Goal: Information Seeking & Learning: Find specific page/section

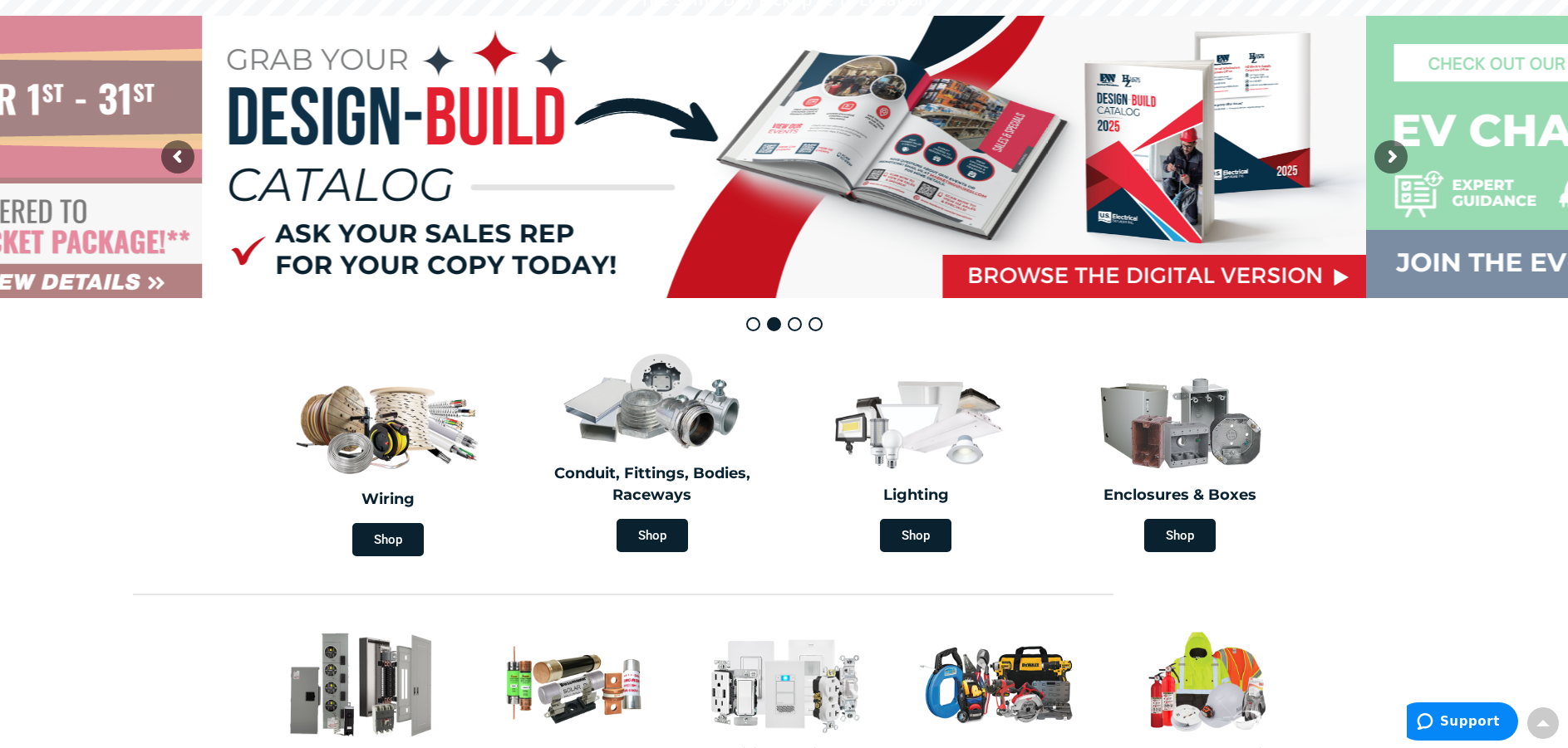
scroll to position [332, 0]
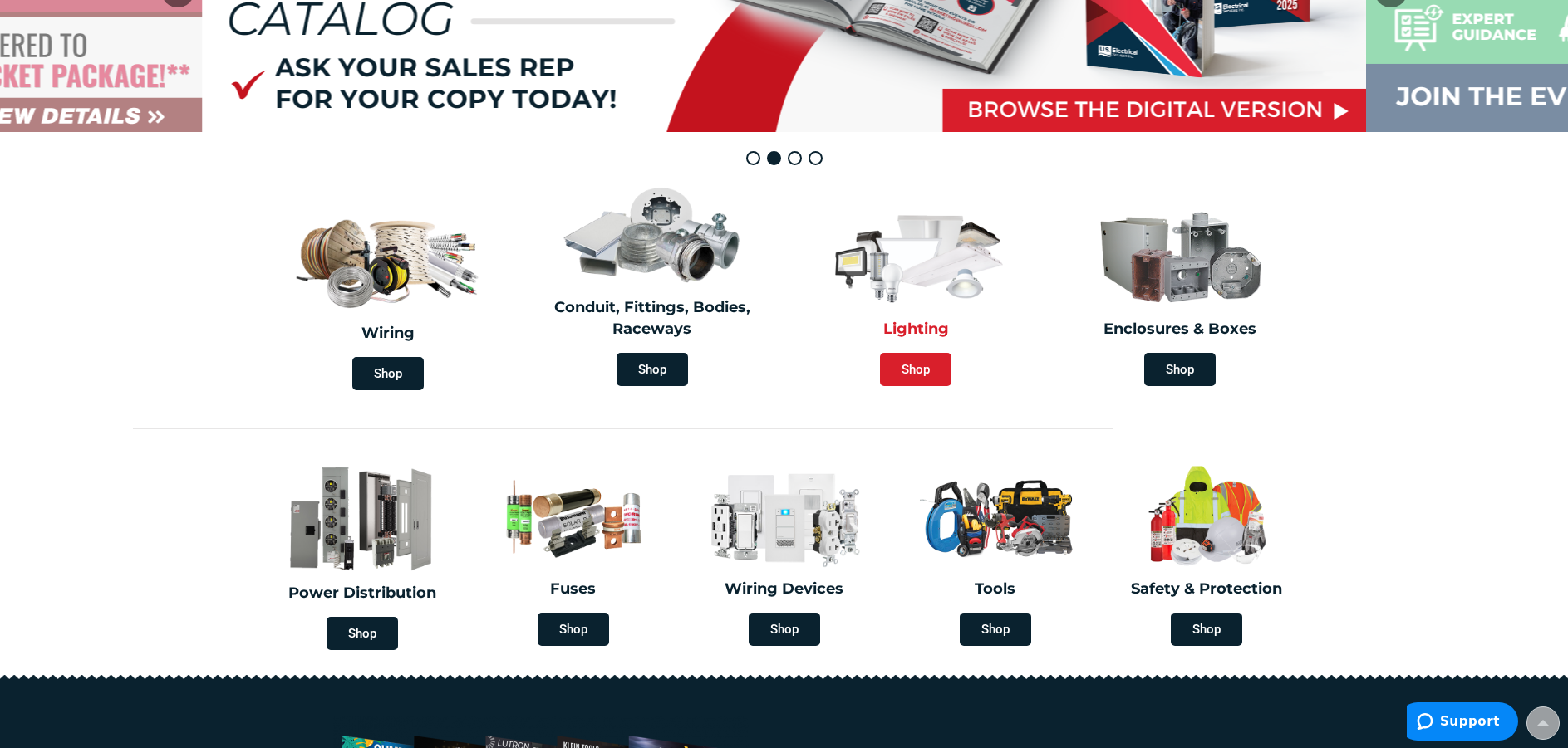
click at [928, 371] on span "Shop" at bounding box center [915, 369] width 72 height 33
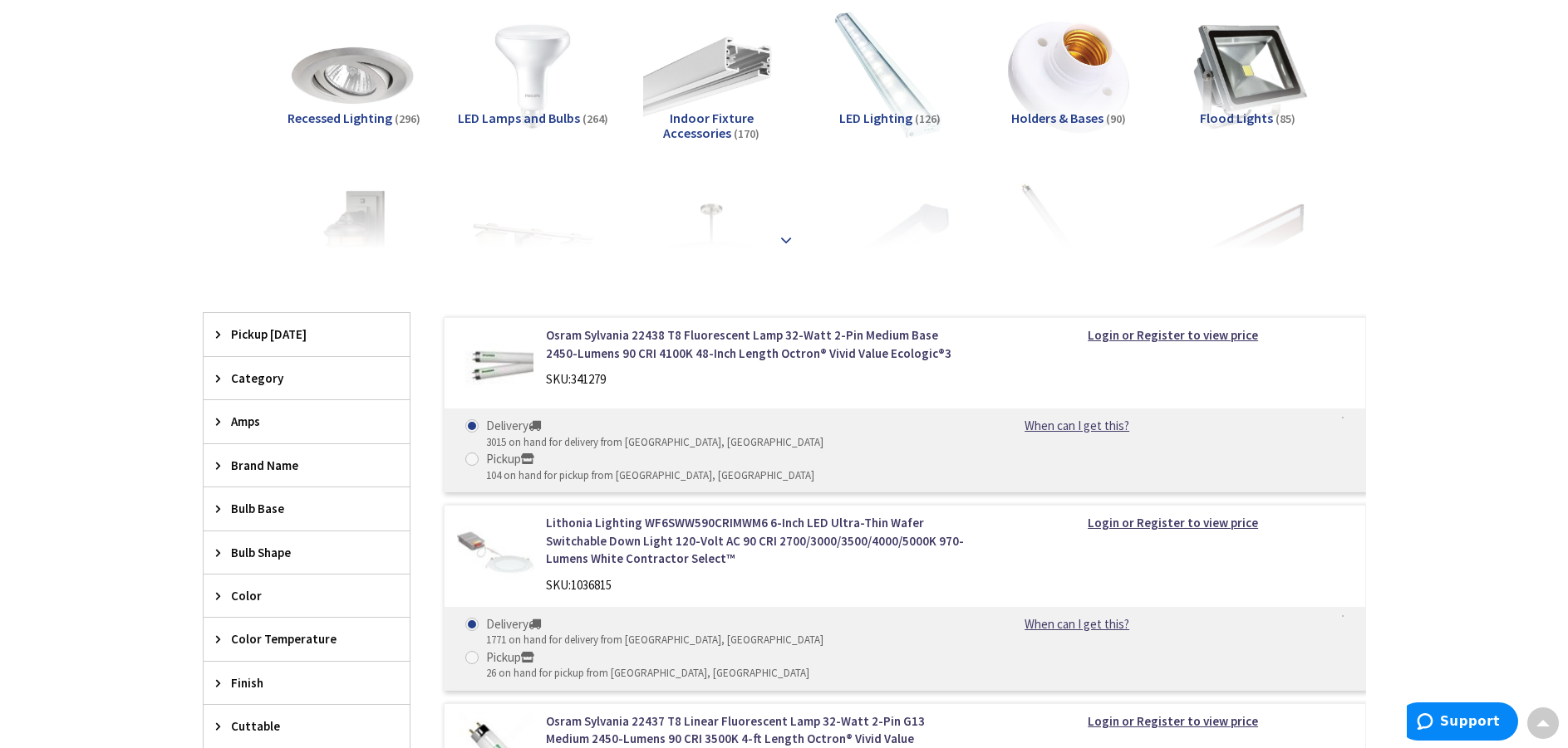
scroll to position [332, 0]
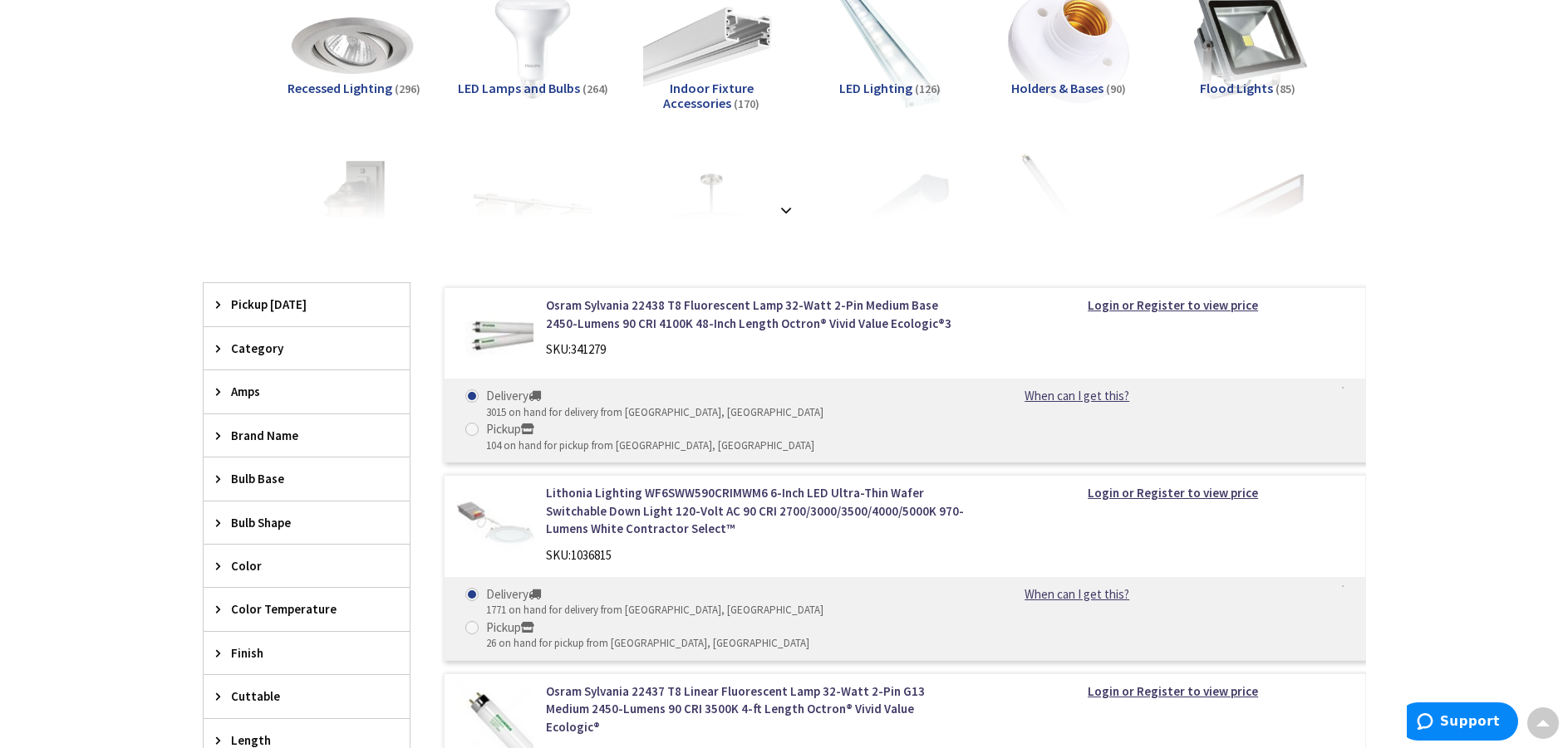
click at [313, 346] on span "Category" at bounding box center [298, 348] width 135 height 17
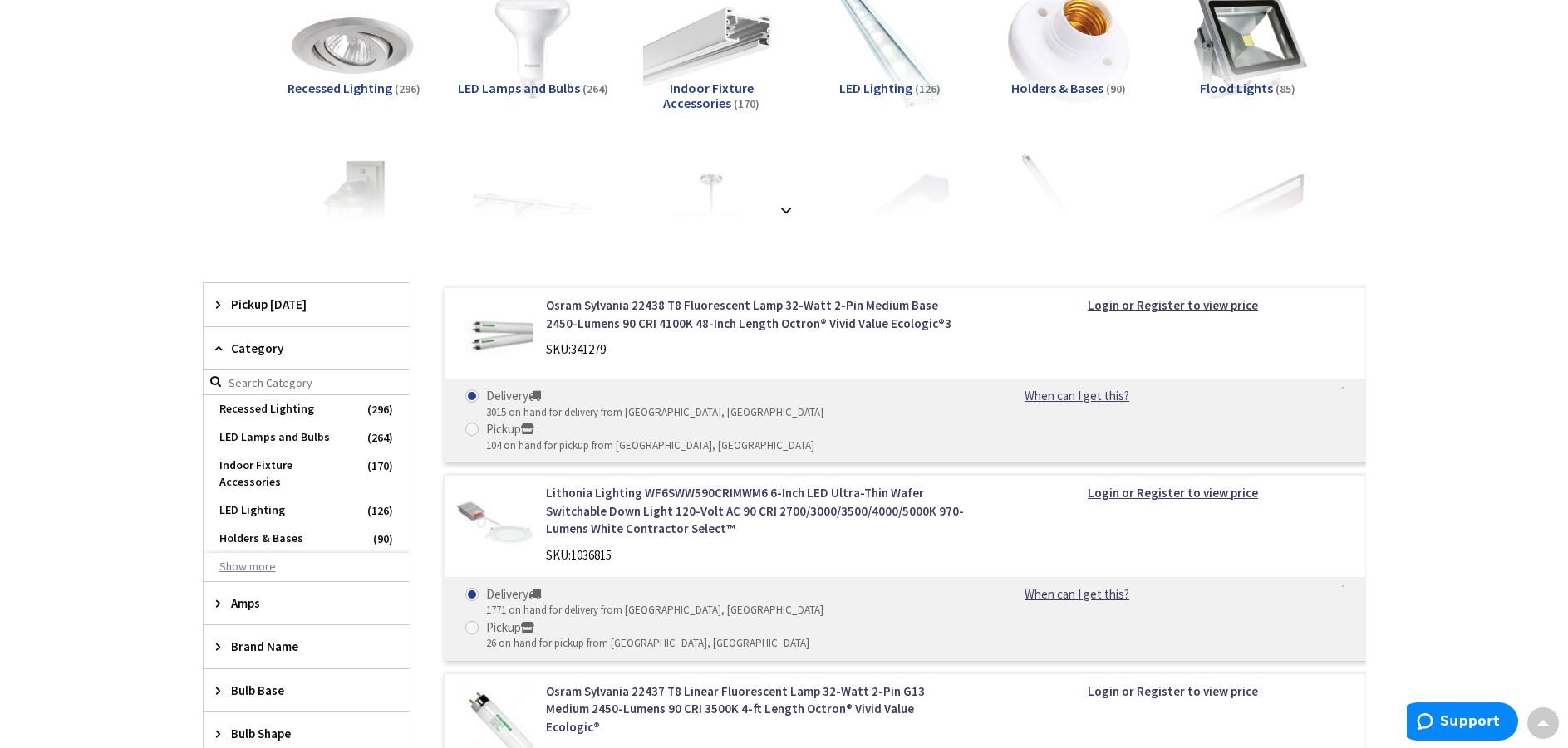
click at [276, 553] on button "Show more" at bounding box center [307, 567] width 206 height 28
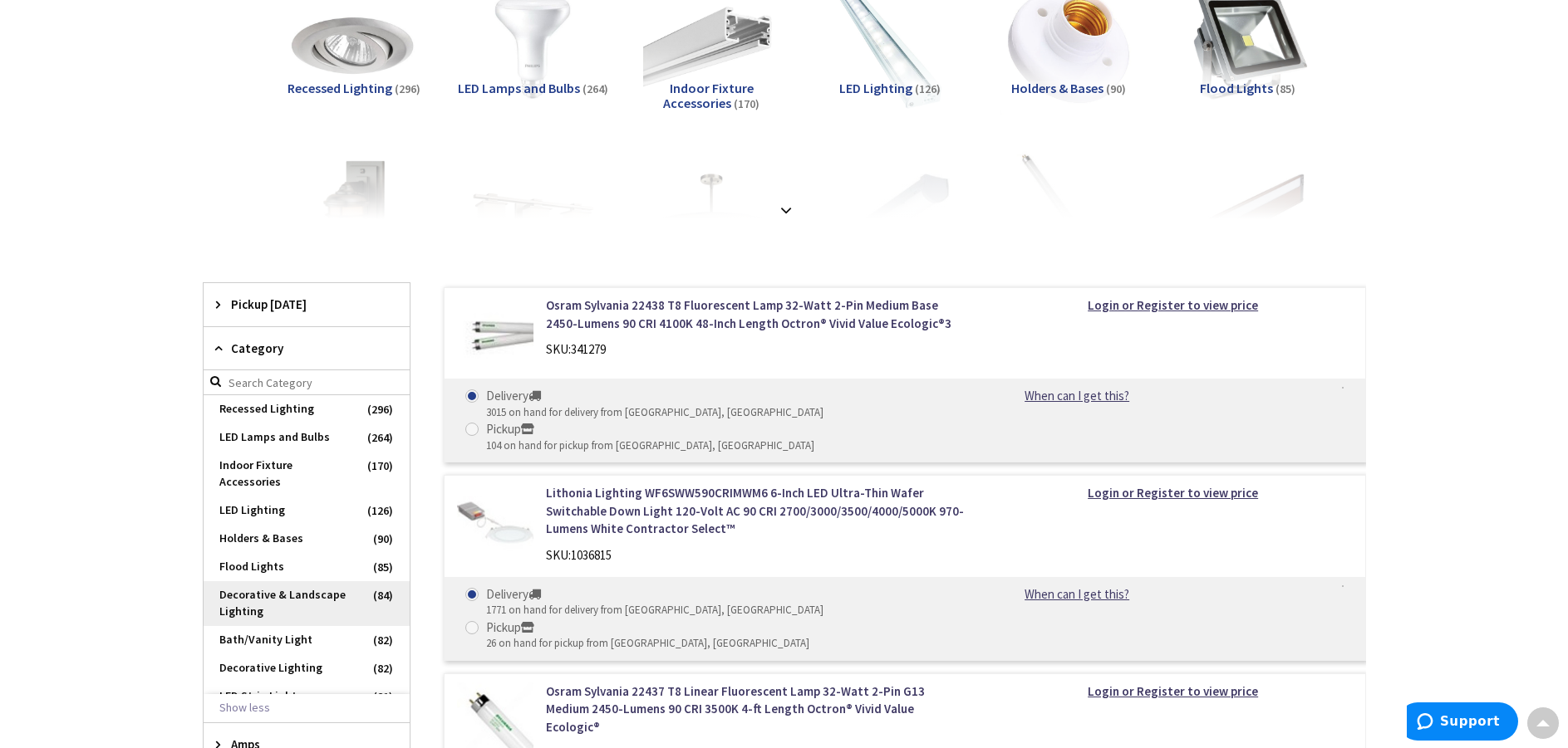
click at [278, 591] on span "Decorative & Landscape Lighting" at bounding box center [307, 603] width 206 height 45
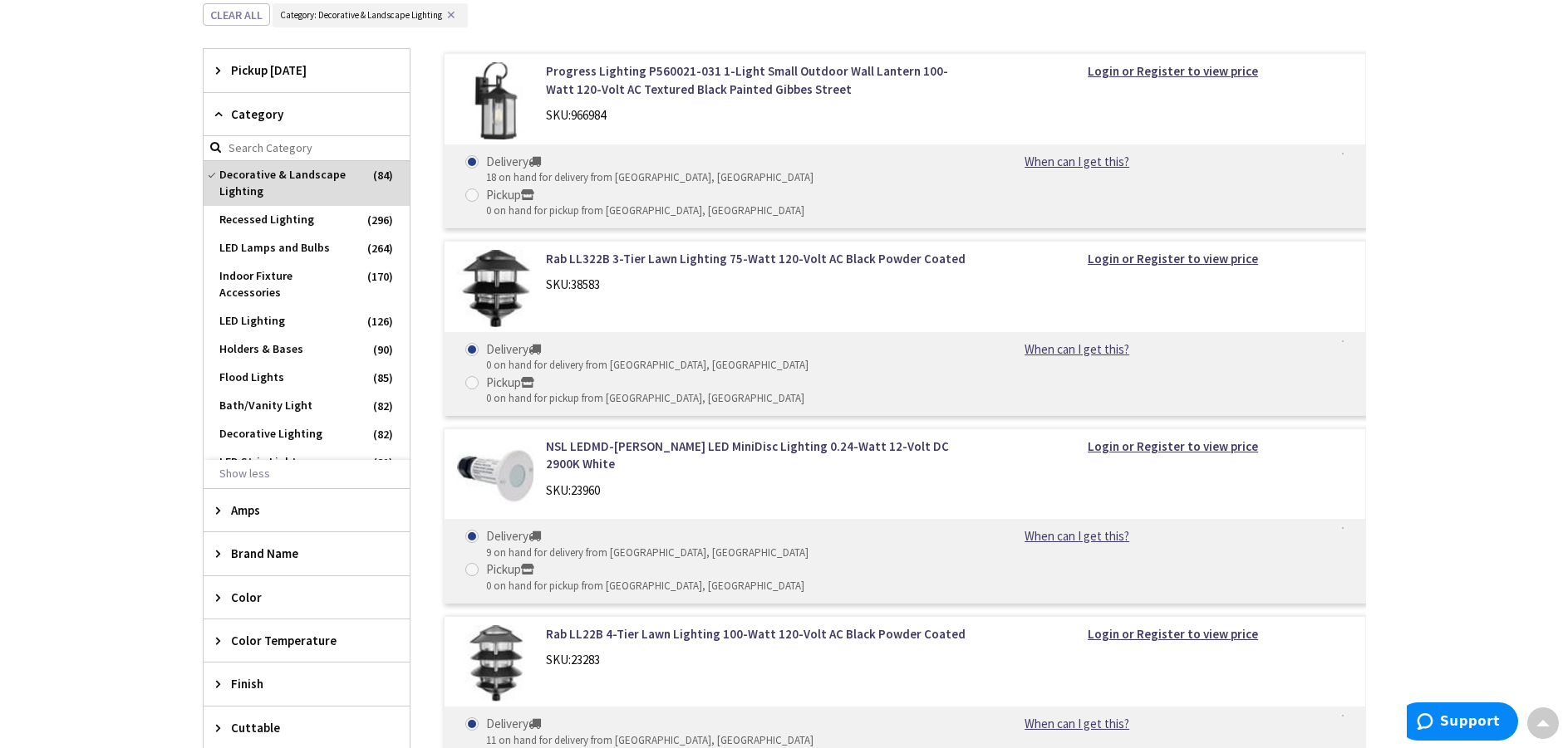
scroll to position [0, 0]
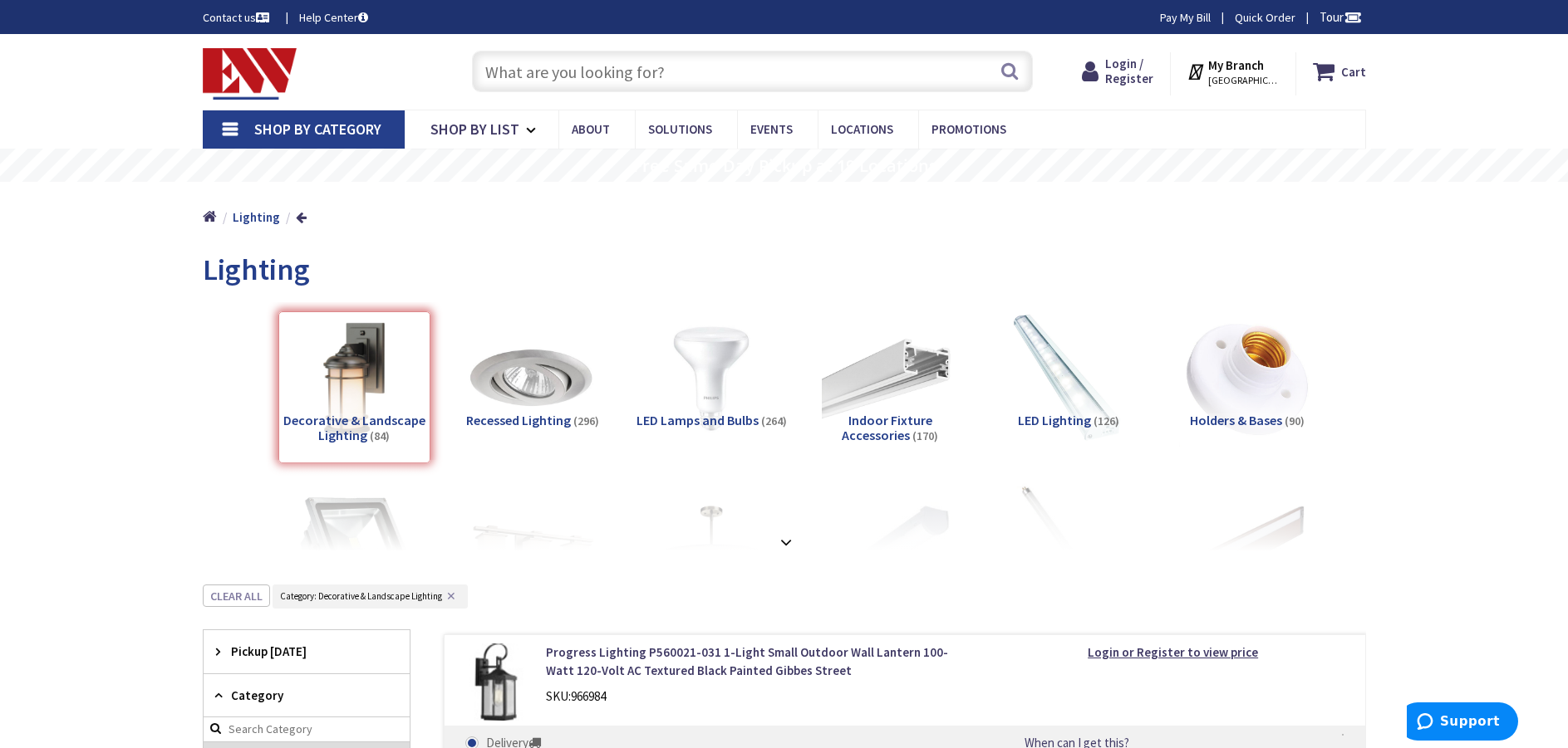
click at [757, 78] on input "text" at bounding box center [752, 71] width 561 height 42
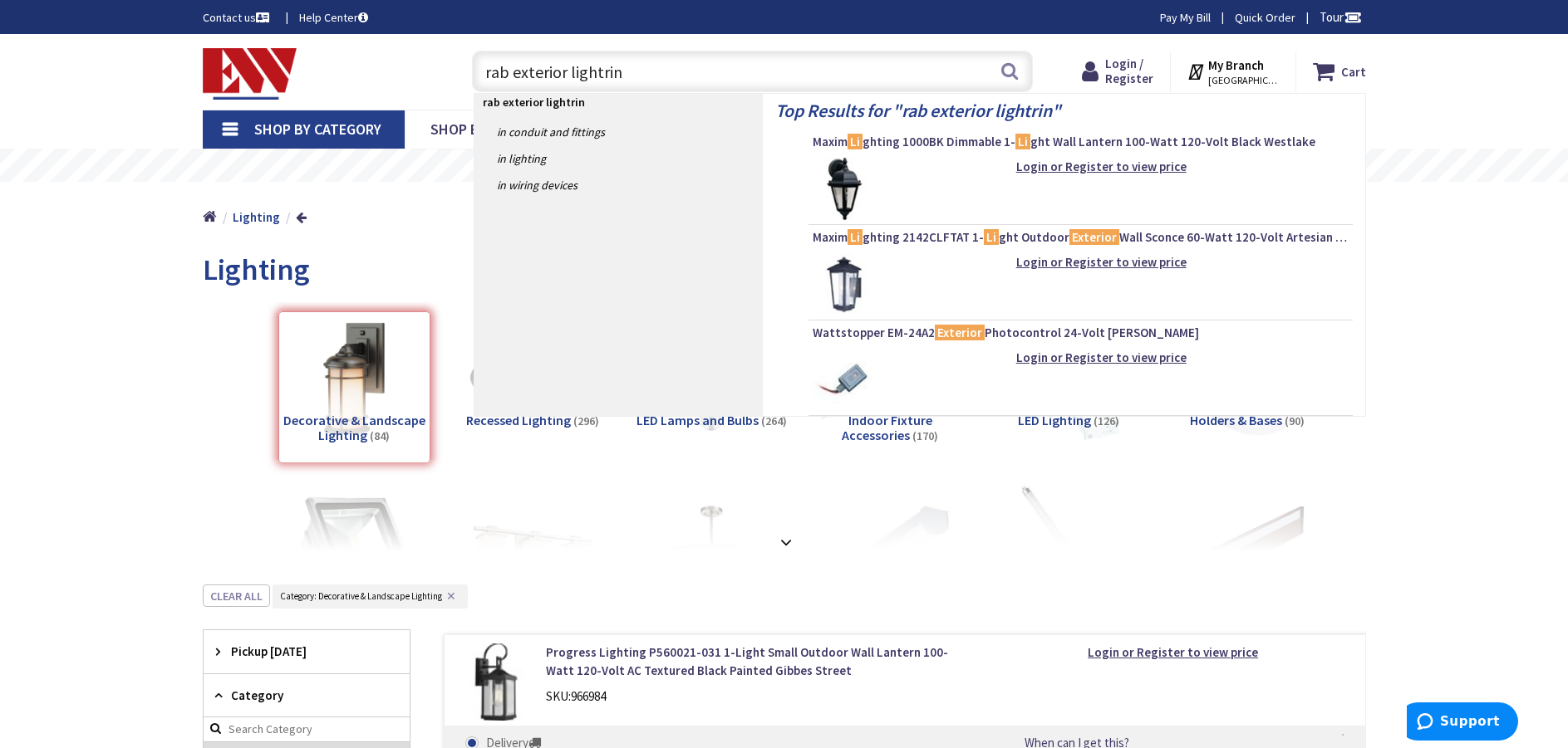
type input "rab exterior lightring"
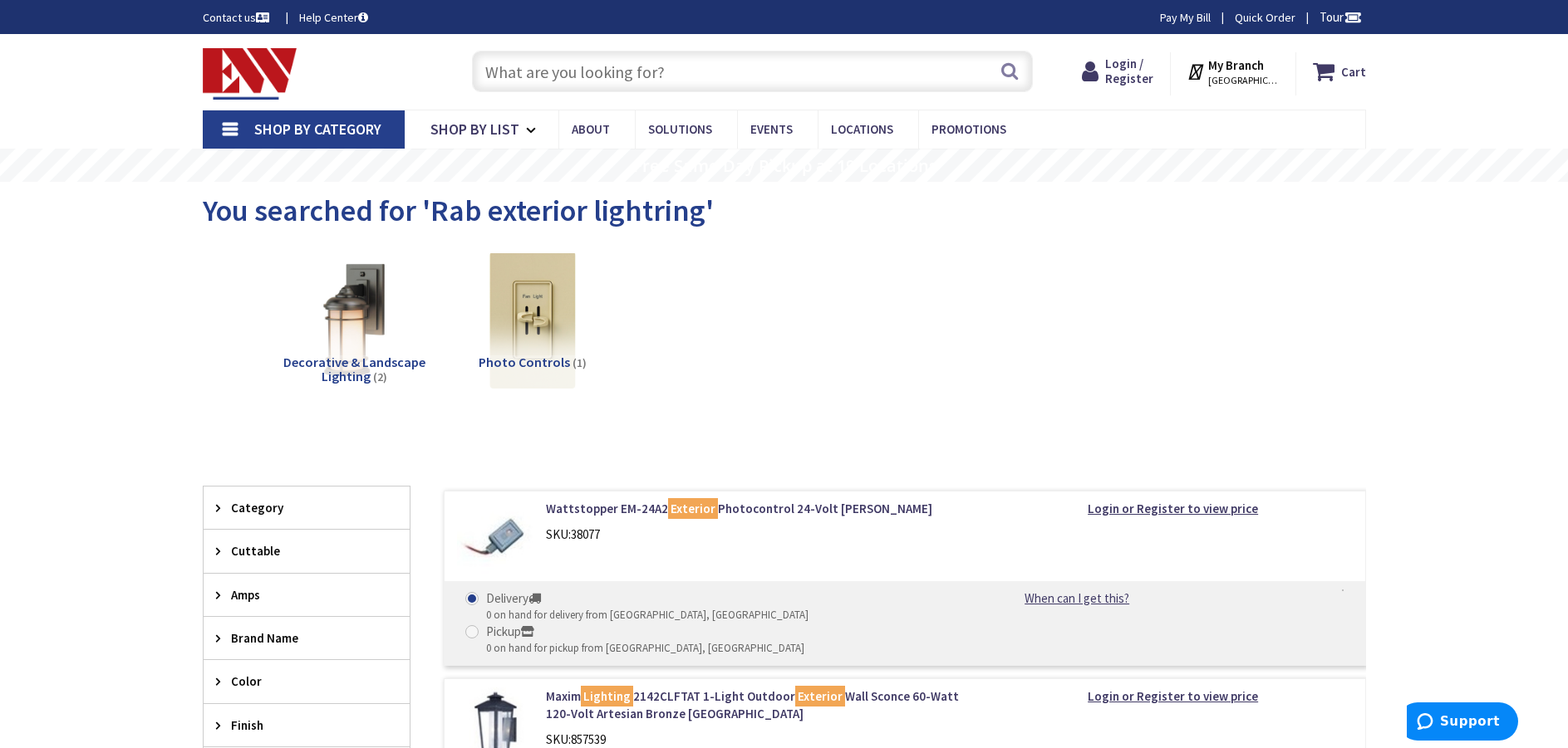
click at [302, 513] on span "Category" at bounding box center [298, 508] width 135 height 17
click at [740, 66] on input "text" at bounding box center [752, 71] width 561 height 42
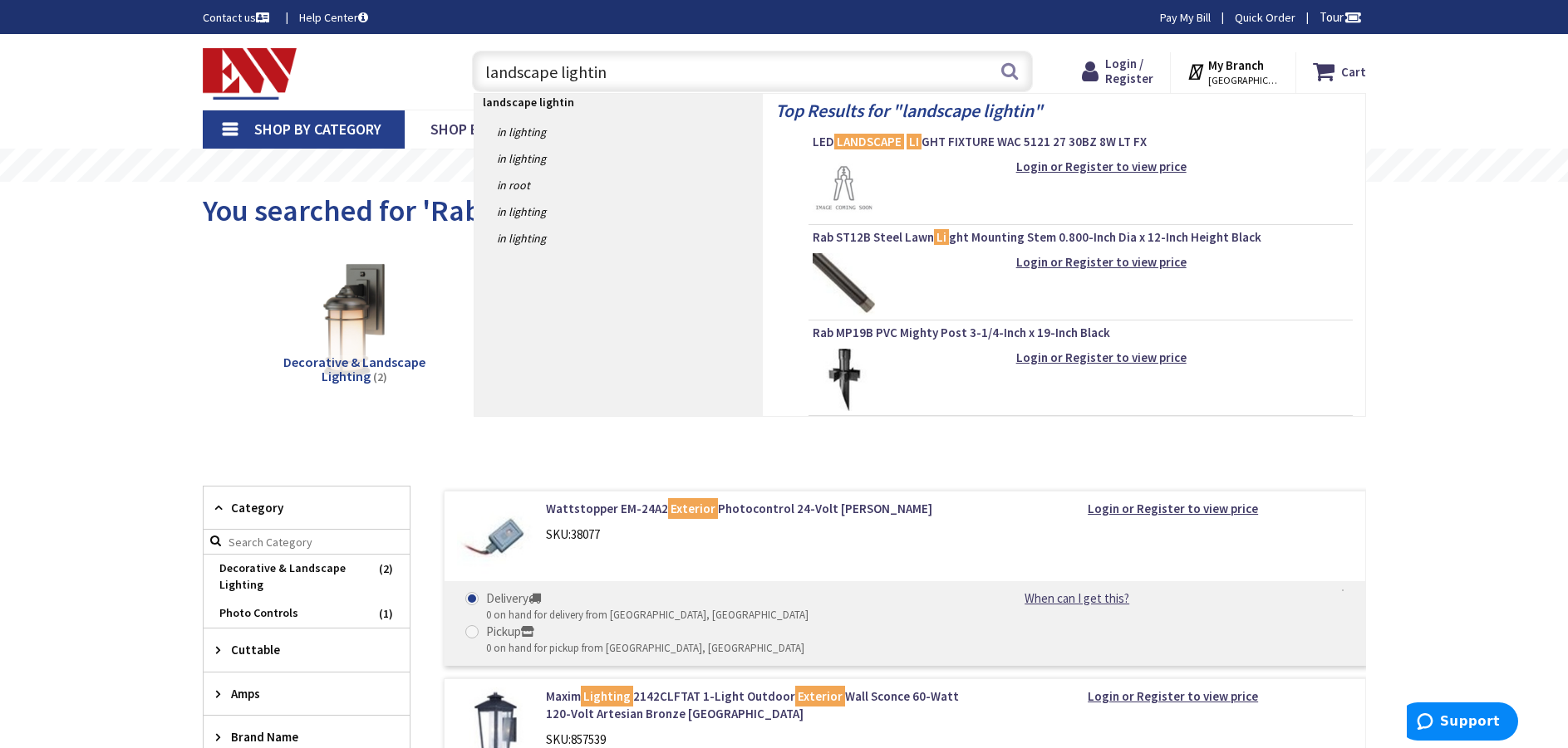
type input "landscape lighting"
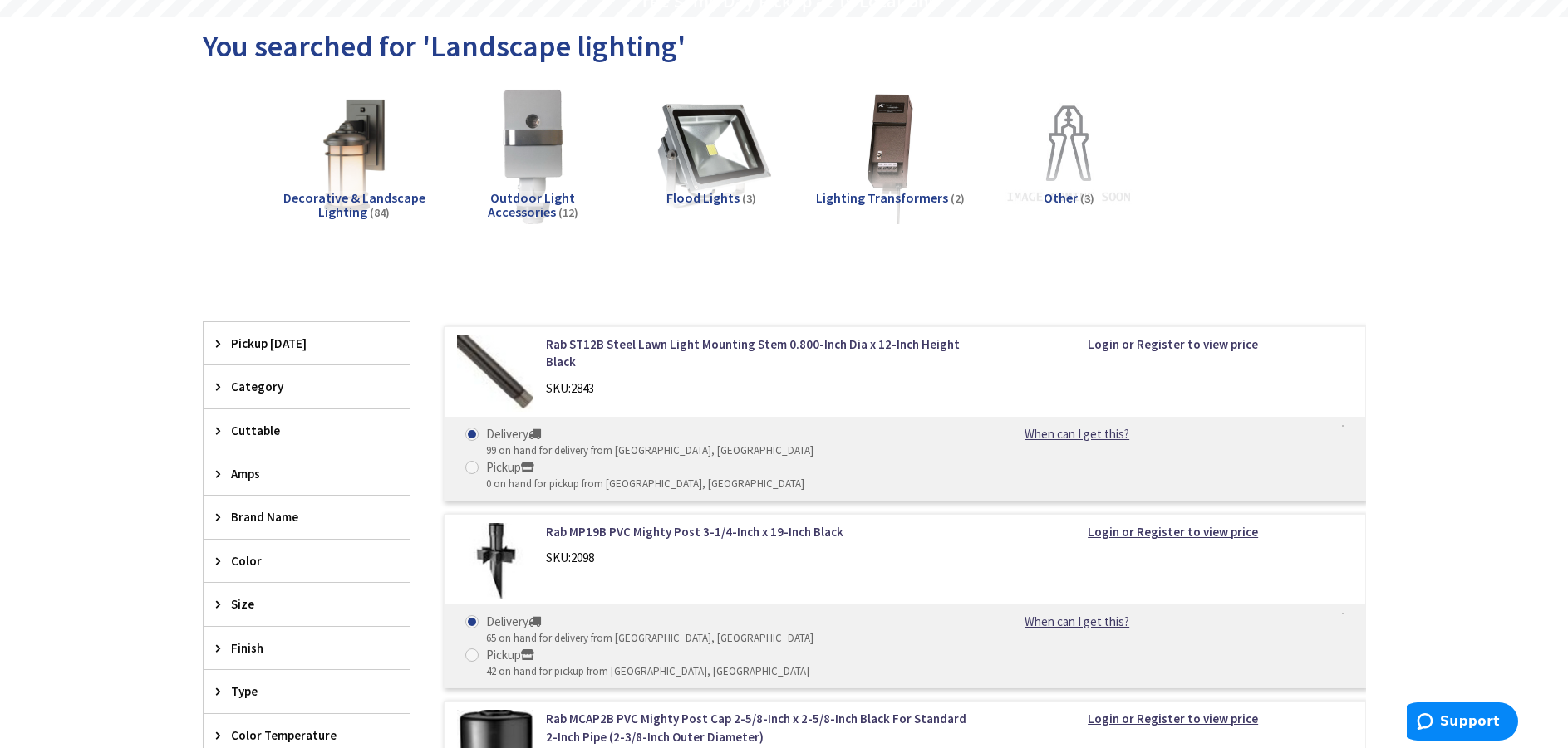
scroll to position [166, 0]
click at [1054, 196] on span "Other" at bounding box center [1061, 195] width 34 height 16
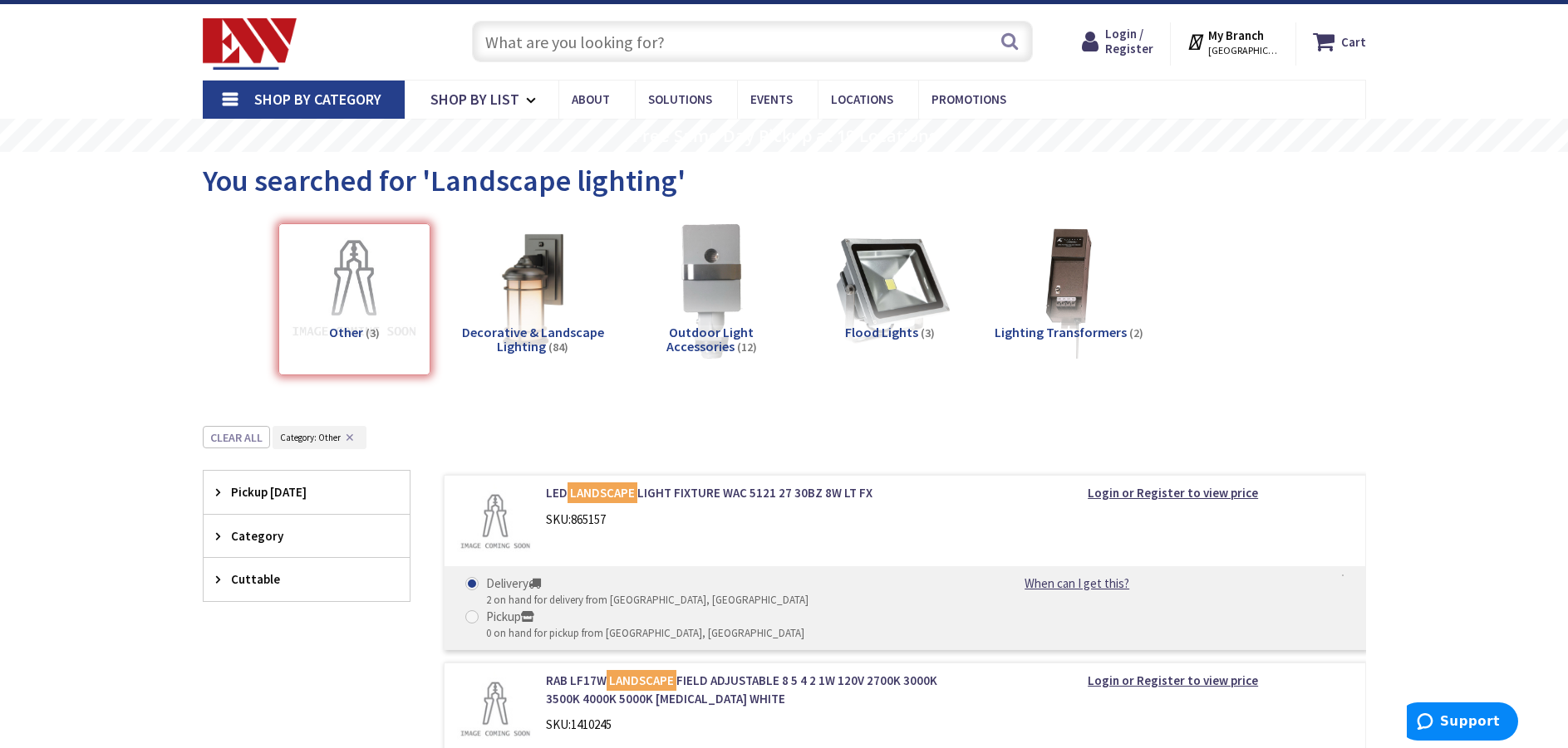
scroll to position [0, 0]
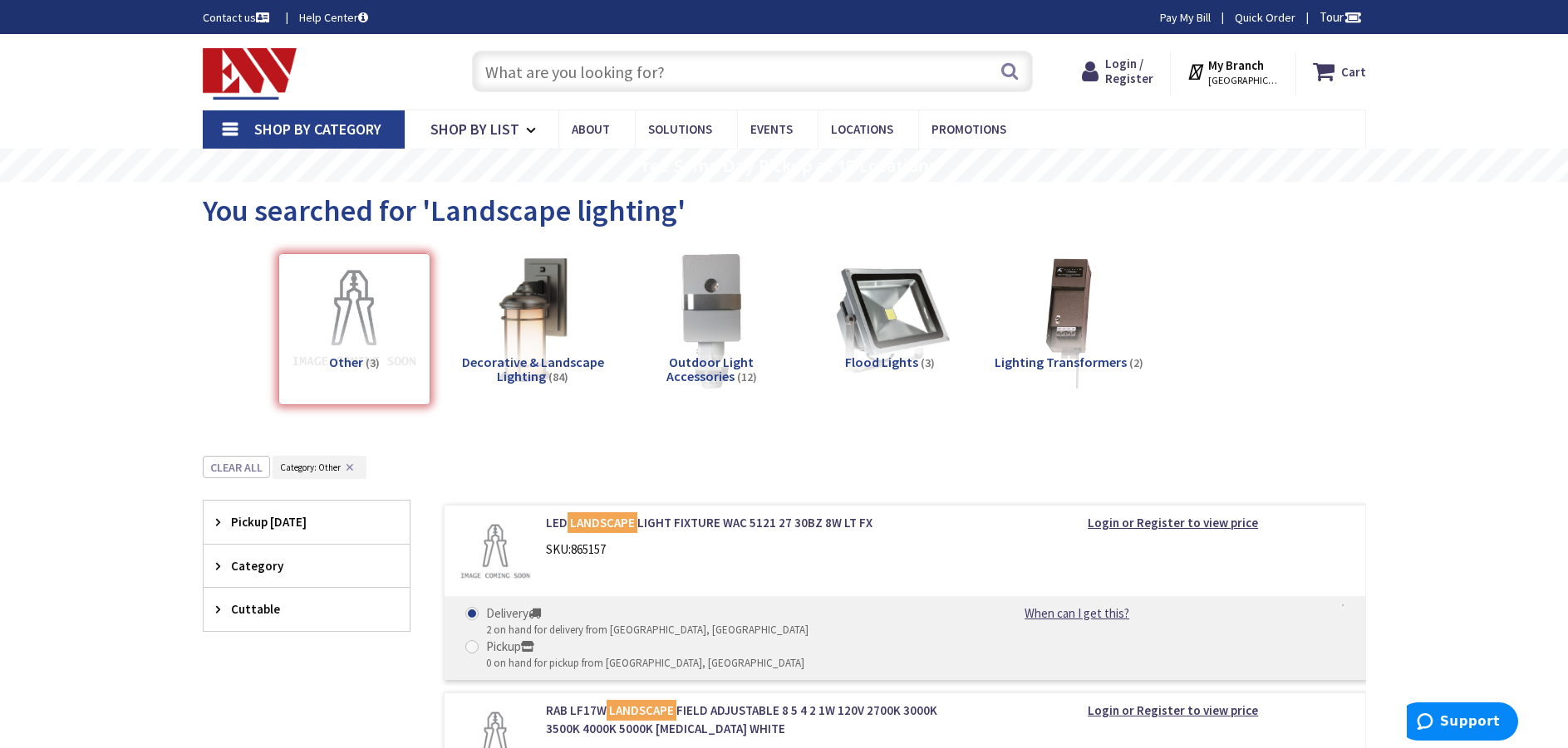
click at [529, 331] on img at bounding box center [532, 320] width 150 height 150
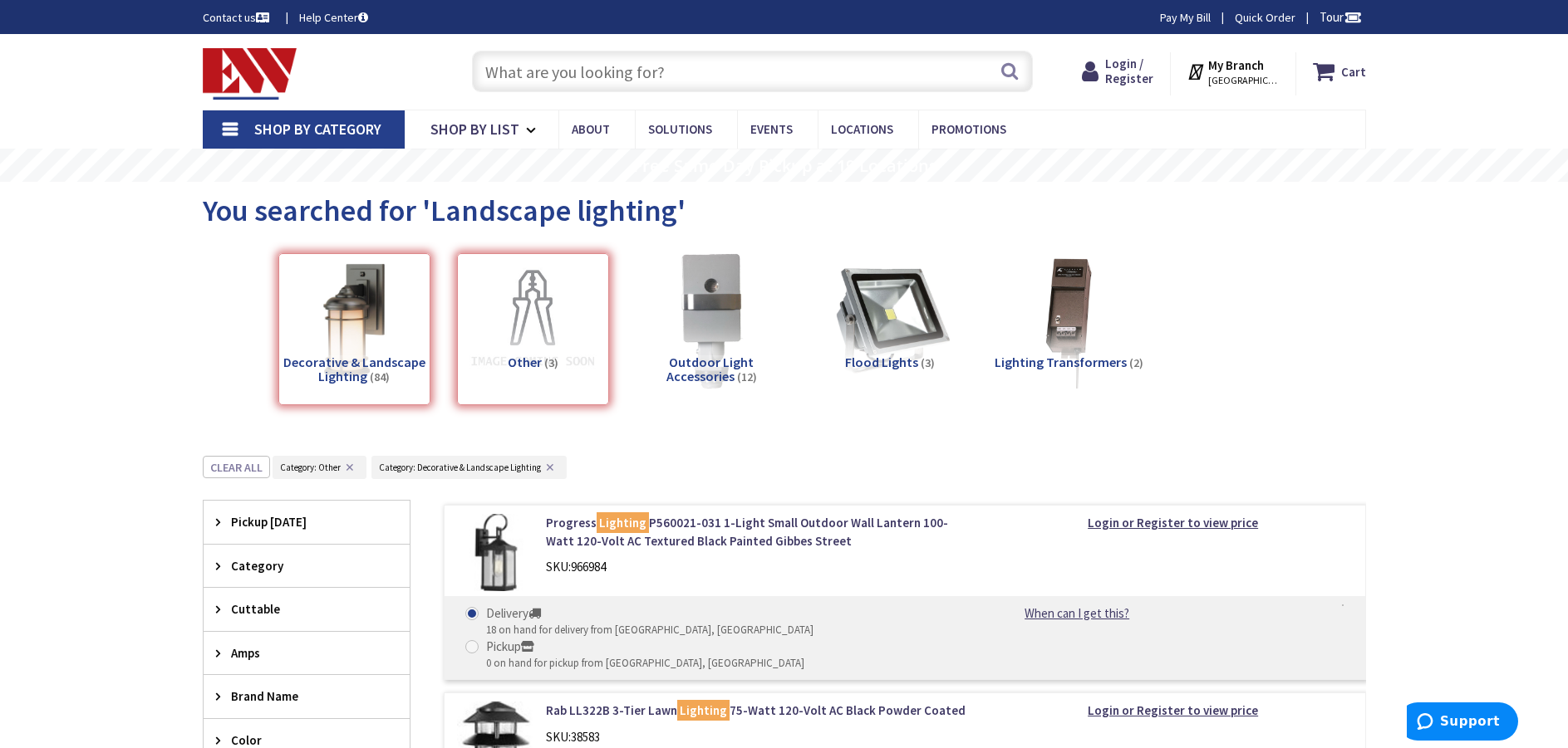
click at [695, 69] on input "text" at bounding box center [752, 71] width 561 height 42
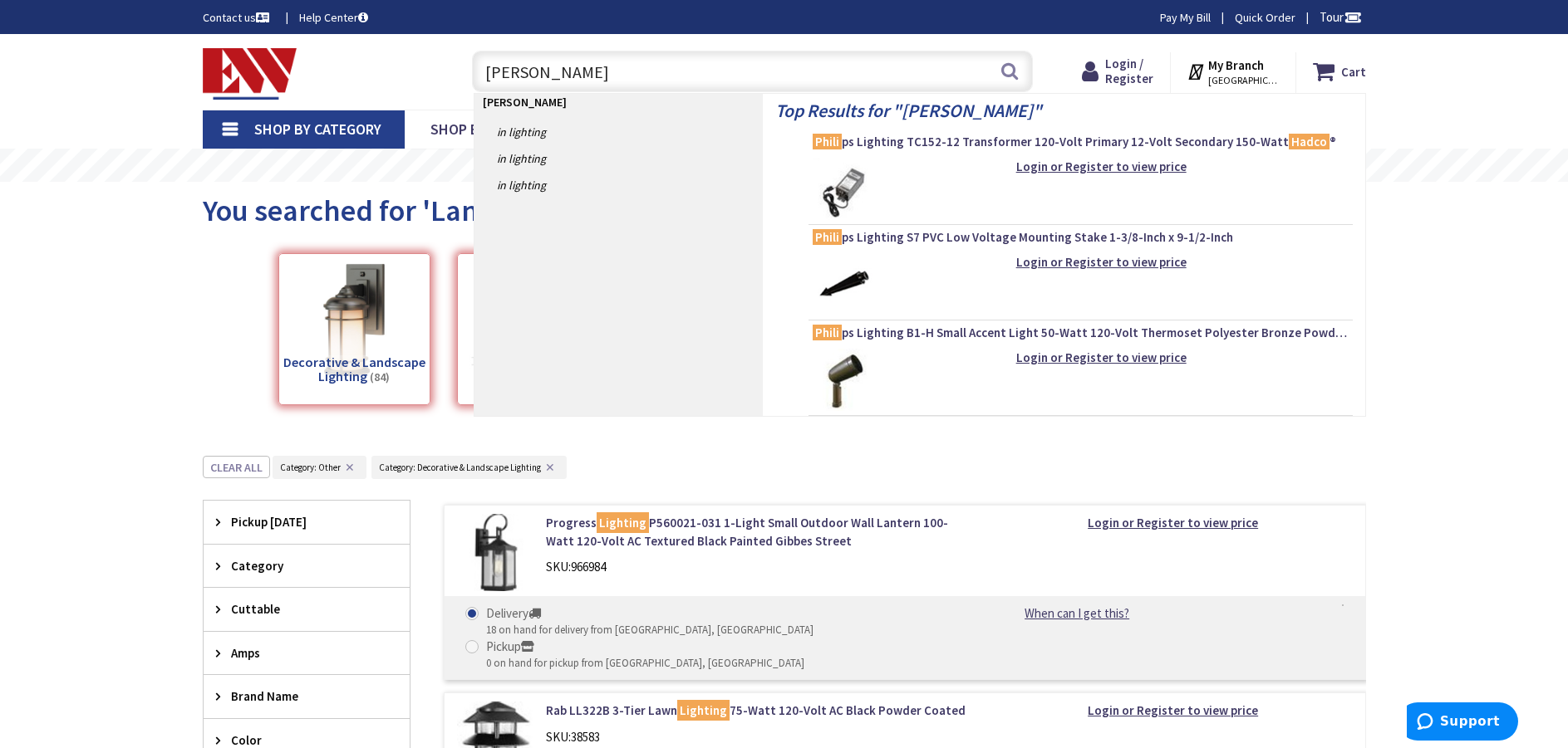
type input "hadco phillips"
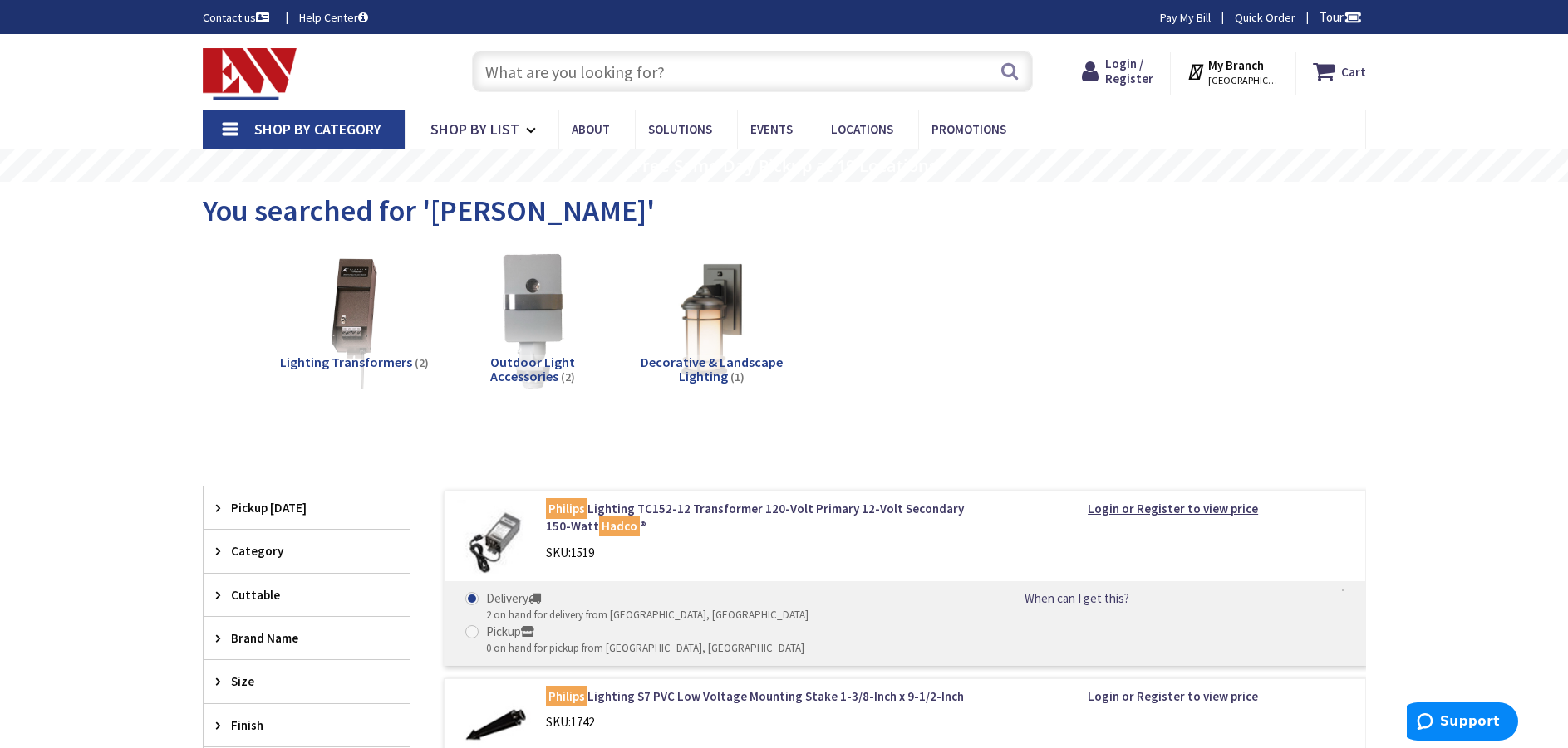
click at [1122, 246] on div "Lighting Transformers (2) Outdoor Light Accessories (2) Decorative & Landscape …" at bounding box center [784, 334] width 1105 height 179
